Goal: Navigation & Orientation: Find specific page/section

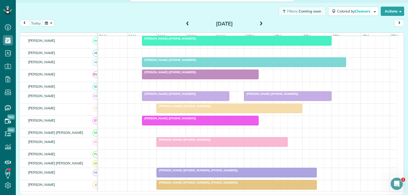
scroll to position [25, 0]
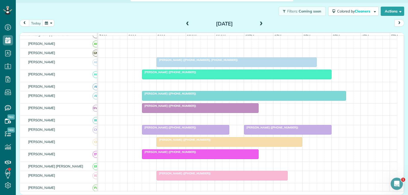
click at [247, 67] on div at bounding box center [236, 62] width 159 height 9
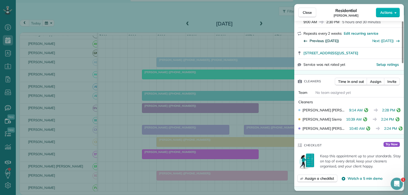
scroll to position [102, 0]
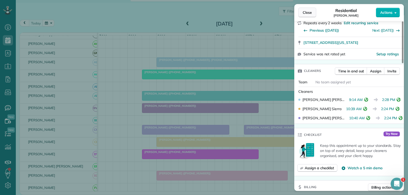
click at [306, 12] on span "Close" at bounding box center [306, 12] width 9 height 5
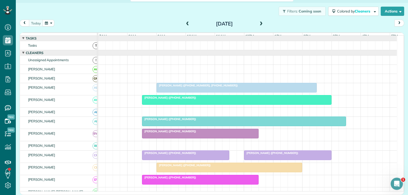
click at [247, 104] on div at bounding box center [236, 99] width 189 height 9
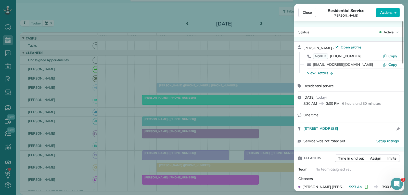
scroll to position [25, 0]
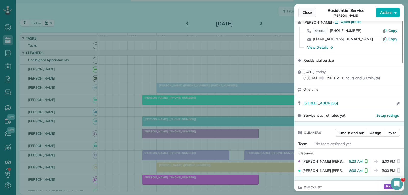
click at [310, 14] on span "Close" at bounding box center [306, 12] width 9 height 5
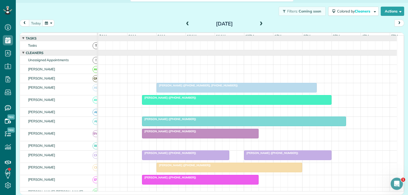
click at [233, 126] on div at bounding box center [243, 121] width 203 height 9
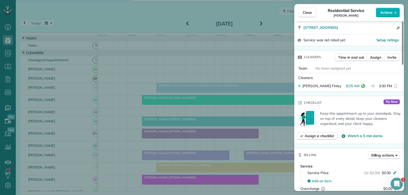
scroll to position [102, 0]
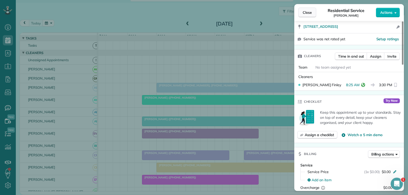
drag, startPoint x: 308, startPoint y: 11, endPoint x: 275, endPoint y: 51, distance: 51.8
click at [308, 11] on span "Close" at bounding box center [306, 12] width 9 height 5
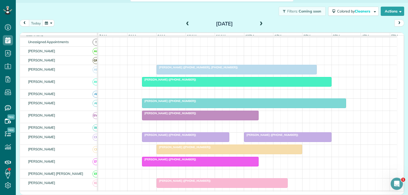
scroll to position [25, 0]
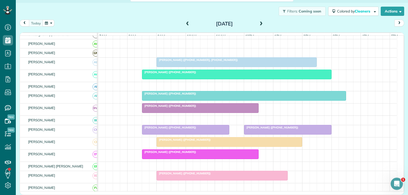
click at [276, 133] on div at bounding box center [287, 129] width 87 height 9
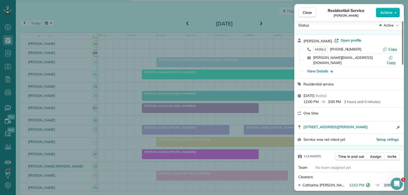
scroll to position [25, 0]
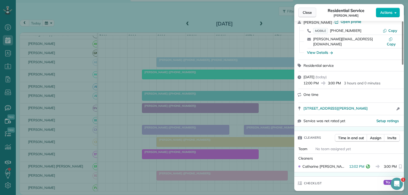
click at [309, 11] on span "Close" at bounding box center [306, 12] width 9 height 5
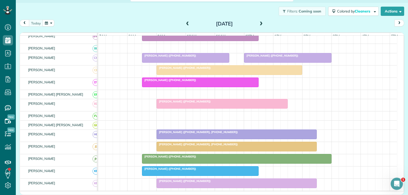
scroll to position [127, 0]
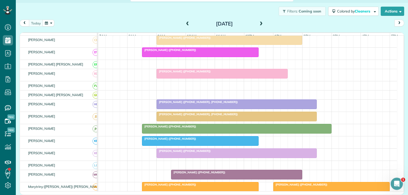
click at [234, 128] on div "[PERSON_NAME] ([PHONE_NUMBER])" at bounding box center [236, 127] width 186 height 4
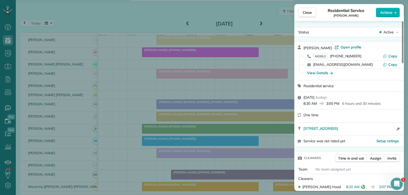
scroll to position [51, 0]
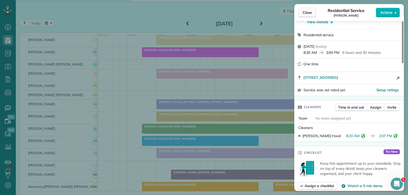
click at [304, 12] on span "Close" at bounding box center [306, 12] width 9 height 5
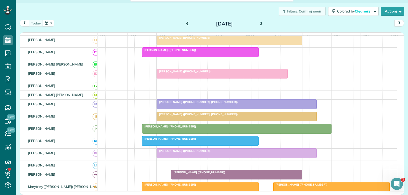
click at [198, 153] on div "[PERSON_NAME] ([PHONE_NUMBER])" at bounding box center [236, 151] width 157 height 4
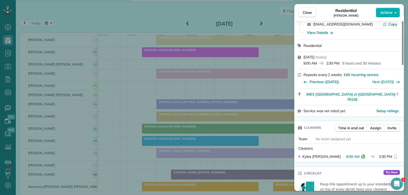
scroll to position [51, 0]
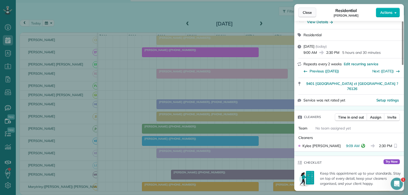
click at [308, 12] on span "Close" at bounding box center [306, 12] width 9 height 5
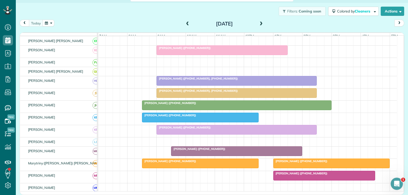
scroll to position [178, 0]
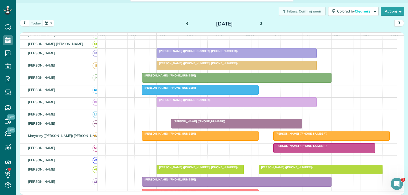
click at [230, 123] on div "[PERSON_NAME] ([PHONE_NUMBER])" at bounding box center [236, 121] width 128 height 4
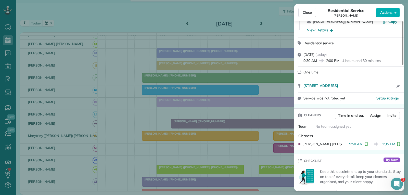
scroll to position [51, 0]
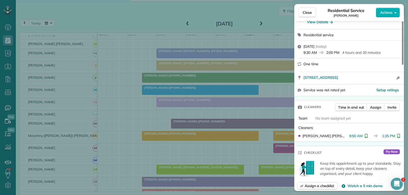
drag, startPoint x: 307, startPoint y: 11, endPoint x: 292, endPoint y: 42, distance: 34.4
click at [307, 11] on span "Close" at bounding box center [306, 12] width 9 height 5
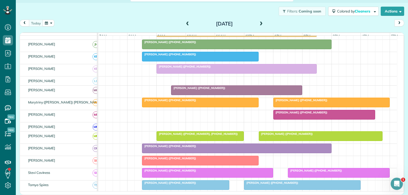
scroll to position [255, 0]
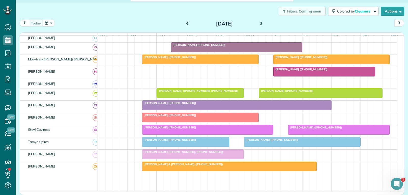
click at [283, 141] on div "[PERSON_NAME] ([PHONE_NUMBER])" at bounding box center [301, 140] width 113 height 4
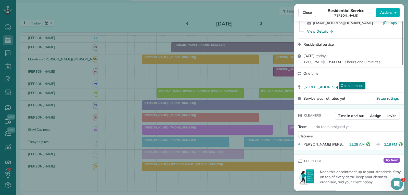
scroll to position [51, 0]
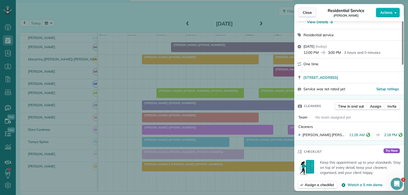
click at [305, 11] on span "Close" at bounding box center [306, 12] width 9 height 5
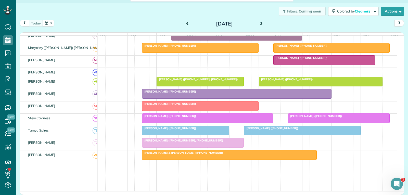
scroll to position [229, 0]
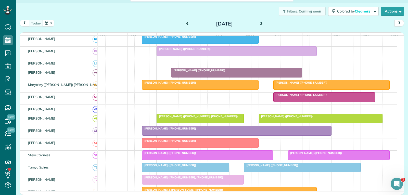
click at [212, 130] on div "[PERSON_NAME] ([PHONE_NUMBER])" at bounding box center [236, 129] width 186 height 4
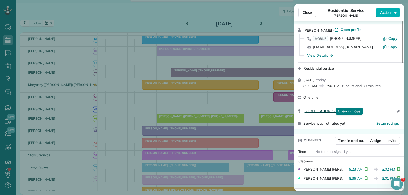
scroll to position [25, 0]
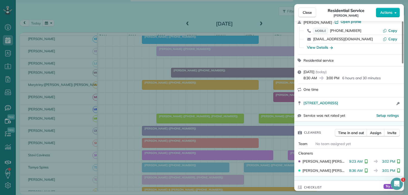
drag, startPoint x: 312, startPoint y: 12, endPoint x: 307, endPoint y: 33, distance: 22.0
click at [312, 12] on button "Close" at bounding box center [307, 13] width 18 height 10
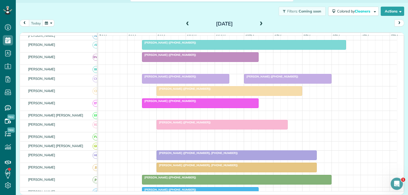
scroll to position [51, 0]
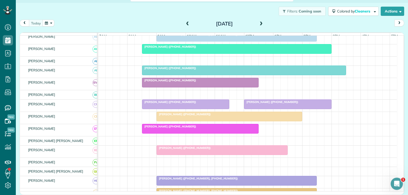
click at [240, 70] on div "[PERSON_NAME] ([PHONE_NUMBER])" at bounding box center [243, 68] width 201 height 4
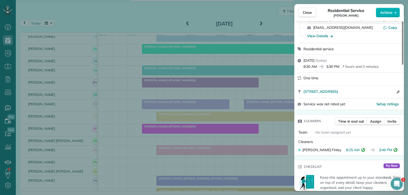
scroll to position [51, 0]
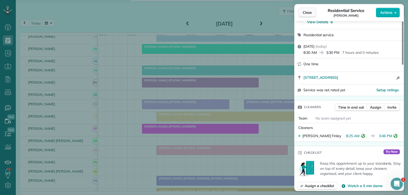
click at [309, 14] on span "Close" at bounding box center [306, 12] width 9 height 5
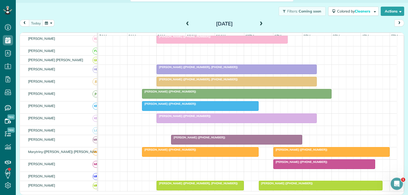
scroll to position [178, 0]
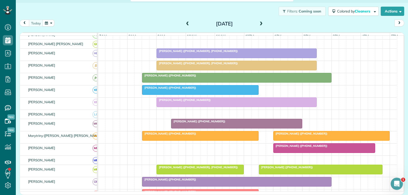
click at [300, 135] on div "[PERSON_NAME] ([PHONE_NUMBER])" at bounding box center [331, 134] width 113 height 4
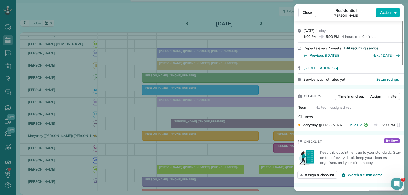
scroll to position [102, 0]
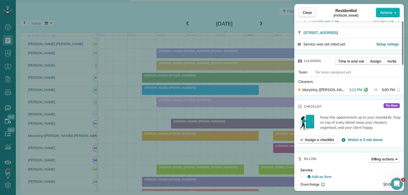
click at [308, 14] on span "Close" at bounding box center [306, 12] width 9 height 5
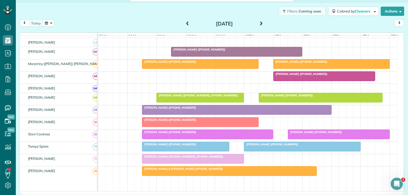
scroll to position [255, 0]
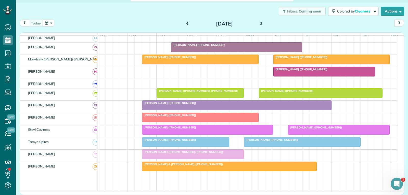
click at [327, 129] on span "[PERSON_NAME] ([PHONE_NUMBER])" at bounding box center [314, 128] width 55 height 4
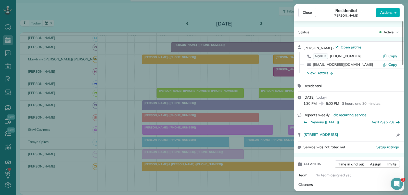
scroll to position [52, 0]
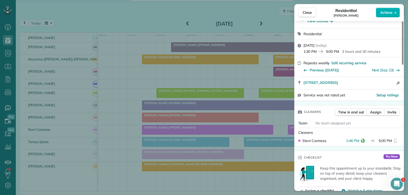
drag, startPoint x: 307, startPoint y: 13, endPoint x: 304, endPoint y: 26, distance: 13.1
click at [307, 13] on span "Close" at bounding box center [306, 12] width 9 height 5
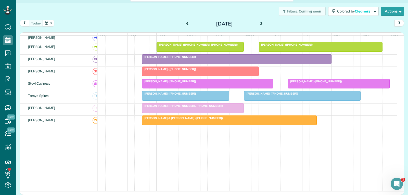
scroll to position [306, 0]
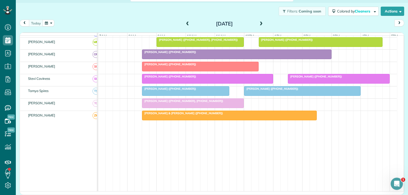
click at [305, 90] on div "[PERSON_NAME] ([PHONE_NUMBER])" at bounding box center [301, 89] width 113 height 4
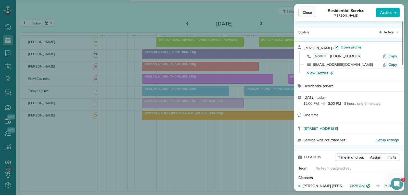
click at [311, 13] on span "Close" at bounding box center [306, 12] width 9 height 5
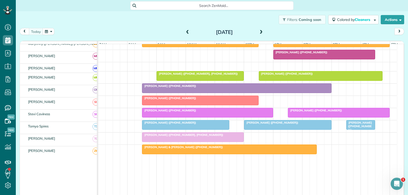
scroll to position [280, 0]
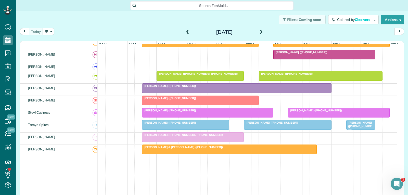
click at [362, 129] on span "Melissa Shipman (+19723333889)" at bounding box center [359, 126] width 26 height 11
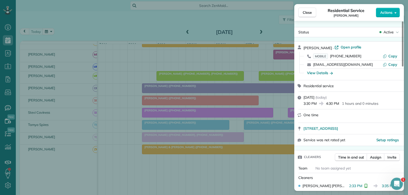
drag, startPoint x: 311, startPoint y: 13, endPoint x: 282, endPoint y: 59, distance: 54.7
click at [311, 13] on span "Close" at bounding box center [306, 12] width 9 height 5
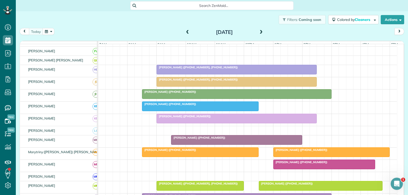
scroll to position [178, 0]
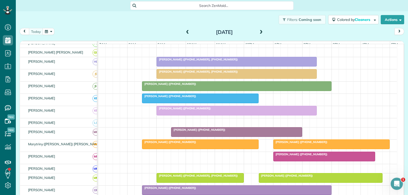
click at [354, 144] on div "Sherri Boyd (+12142327361)" at bounding box center [331, 142] width 113 height 4
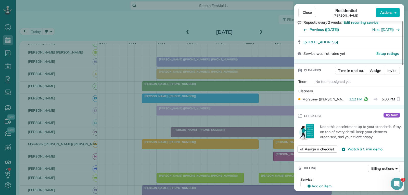
scroll to position [102, 0]
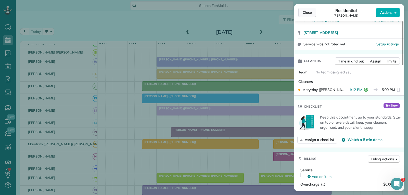
click at [305, 14] on span "Close" at bounding box center [306, 12] width 9 height 5
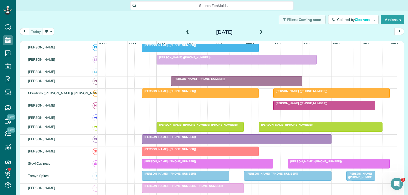
scroll to position [255, 0]
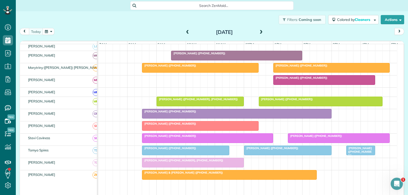
click at [365, 138] on div "[PERSON_NAME] ([PHONE_NUMBER])" at bounding box center [338, 136] width 99 height 4
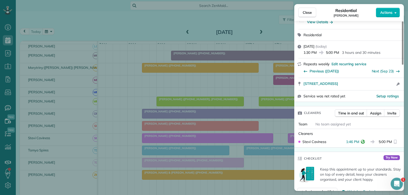
scroll to position [102, 0]
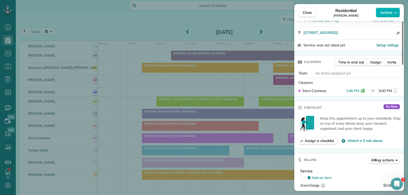
click at [306, 11] on span "Close" at bounding box center [306, 12] width 9 height 5
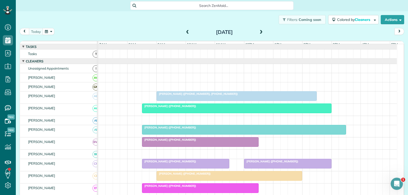
click at [217, 113] on div at bounding box center [236, 108] width 189 height 9
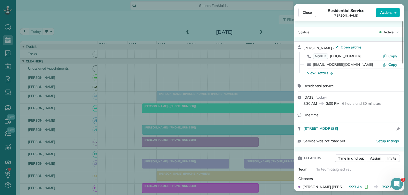
drag, startPoint x: 345, startPoint y: 48, endPoint x: 329, endPoint y: 55, distance: 18.3
click at [345, 48] on span "Open profile" at bounding box center [350, 47] width 21 height 5
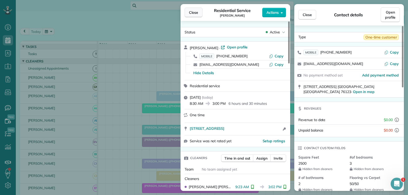
click at [192, 14] on span "Close" at bounding box center [193, 12] width 9 height 5
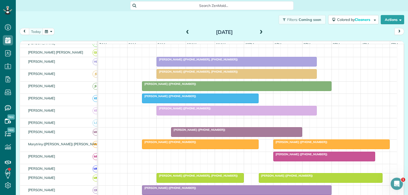
scroll to position [229, 0]
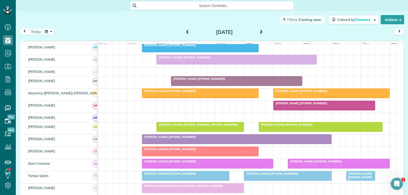
click at [296, 98] on div at bounding box center [331, 93] width 116 height 9
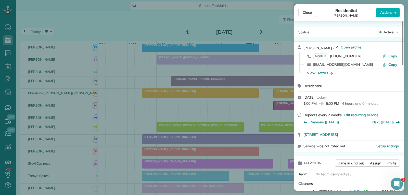
scroll to position [25, 0]
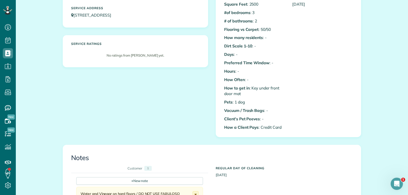
scroll to position [25, 0]
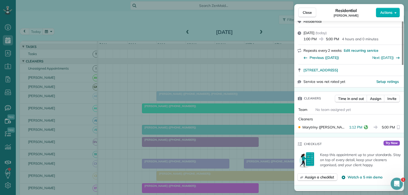
scroll to position [102, 0]
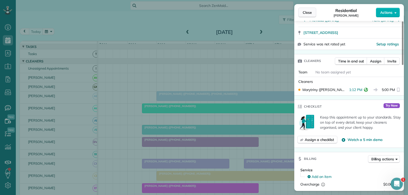
click at [304, 14] on span "Close" at bounding box center [306, 12] width 9 height 5
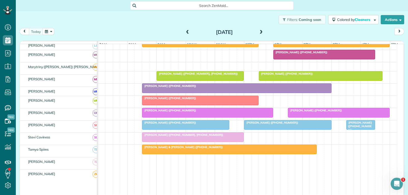
scroll to position [280, 0]
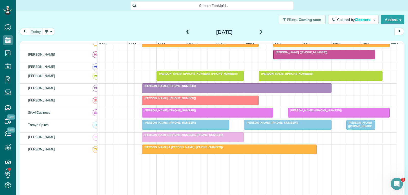
click at [310, 117] on div at bounding box center [338, 112] width 101 height 9
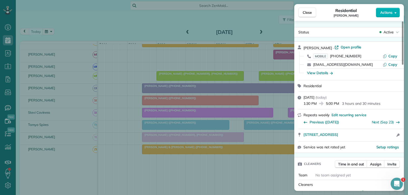
scroll to position [102, 0]
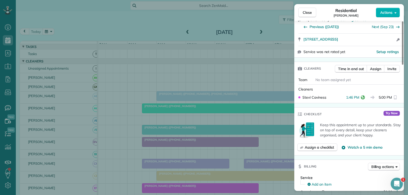
scroll to position [102, 0]
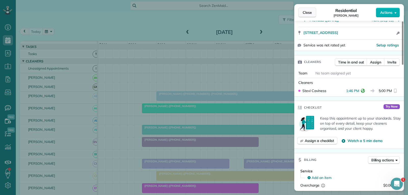
click at [307, 12] on span "Close" at bounding box center [306, 12] width 9 height 5
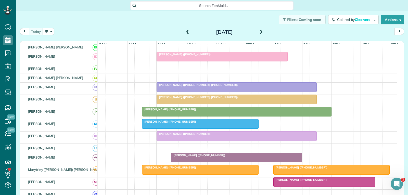
scroll to position [178, 0]
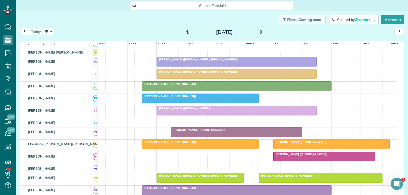
click at [310, 149] on div at bounding box center [331, 144] width 116 height 9
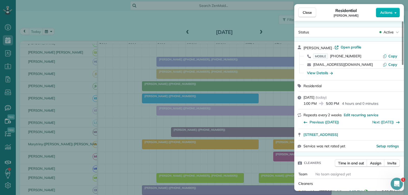
scroll to position [51, 0]
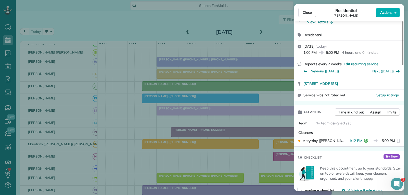
drag, startPoint x: 307, startPoint y: 14, endPoint x: 262, endPoint y: 19, distance: 45.2
click at [307, 14] on span "Close" at bounding box center [306, 12] width 9 height 5
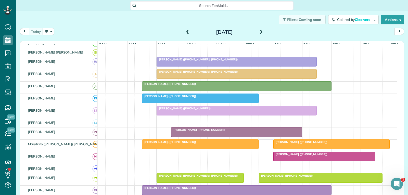
click at [364, 144] on div "[PERSON_NAME] ([PHONE_NUMBER])" at bounding box center [331, 142] width 113 height 4
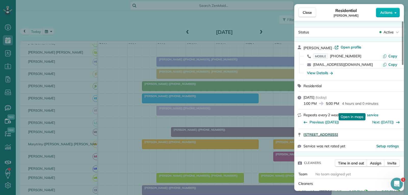
scroll to position [51, 0]
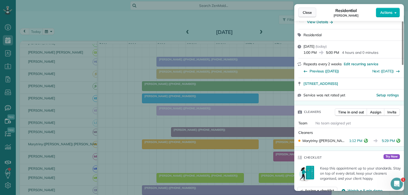
click at [309, 12] on span "Close" at bounding box center [306, 12] width 9 height 5
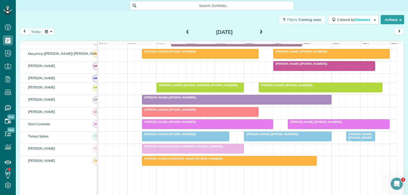
scroll to position [280, 0]
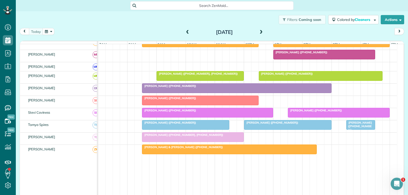
click at [344, 112] on div "[PERSON_NAME] ([PHONE_NUMBER])" at bounding box center [338, 111] width 99 height 4
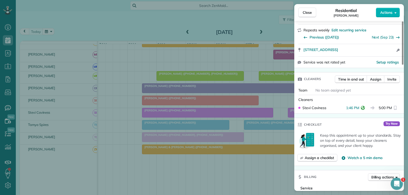
scroll to position [102, 0]
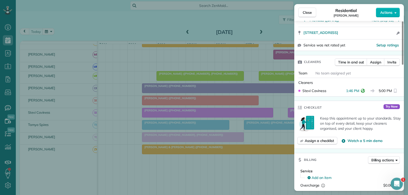
drag, startPoint x: 305, startPoint y: 12, endPoint x: 296, endPoint y: 26, distance: 17.2
click at [305, 12] on span "Close" at bounding box center [306, 12] width 9 height 5
